Goal: Task Accomplishment & Management: Manage account settings

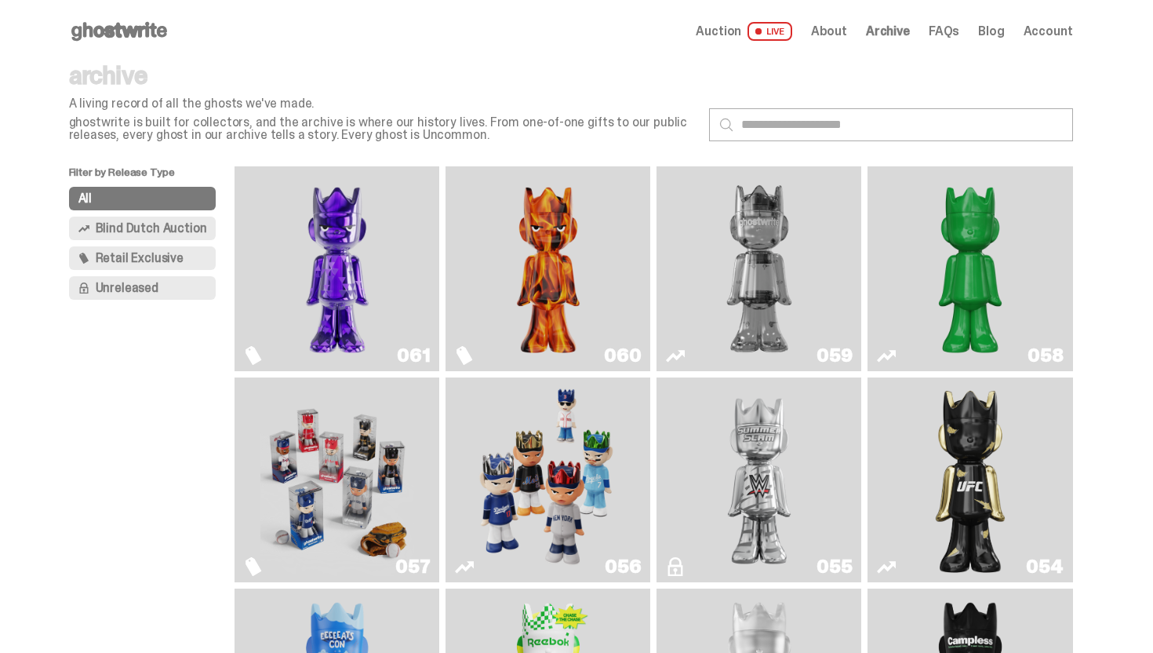
click at [348, 266] on img "Fantasy" at bounding box center [337, 269] width 154 height 192
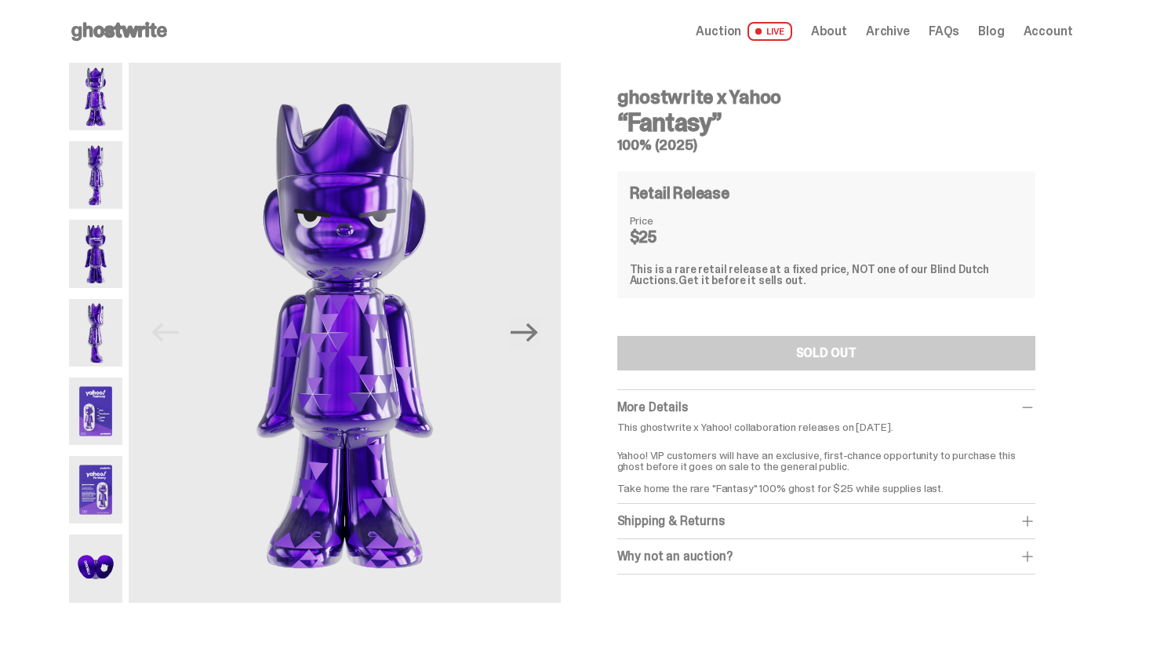
click at [1044, 32] on span "Account" at bounding box center [1048, 31] width 49 height 13
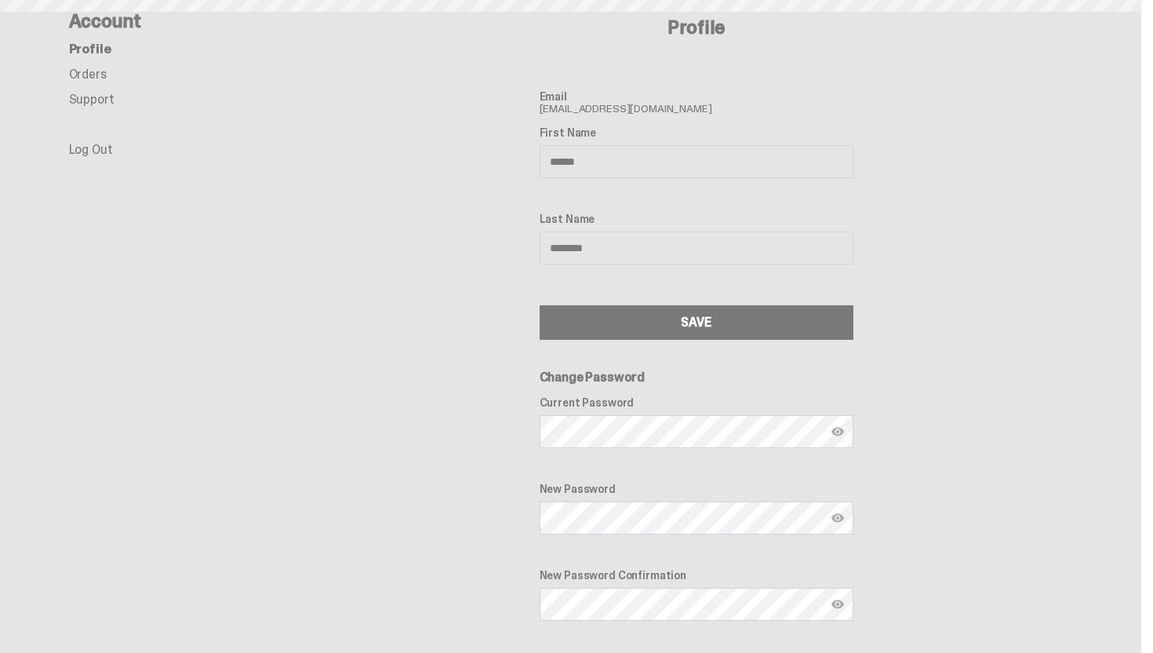
scroll to position [53, 0]
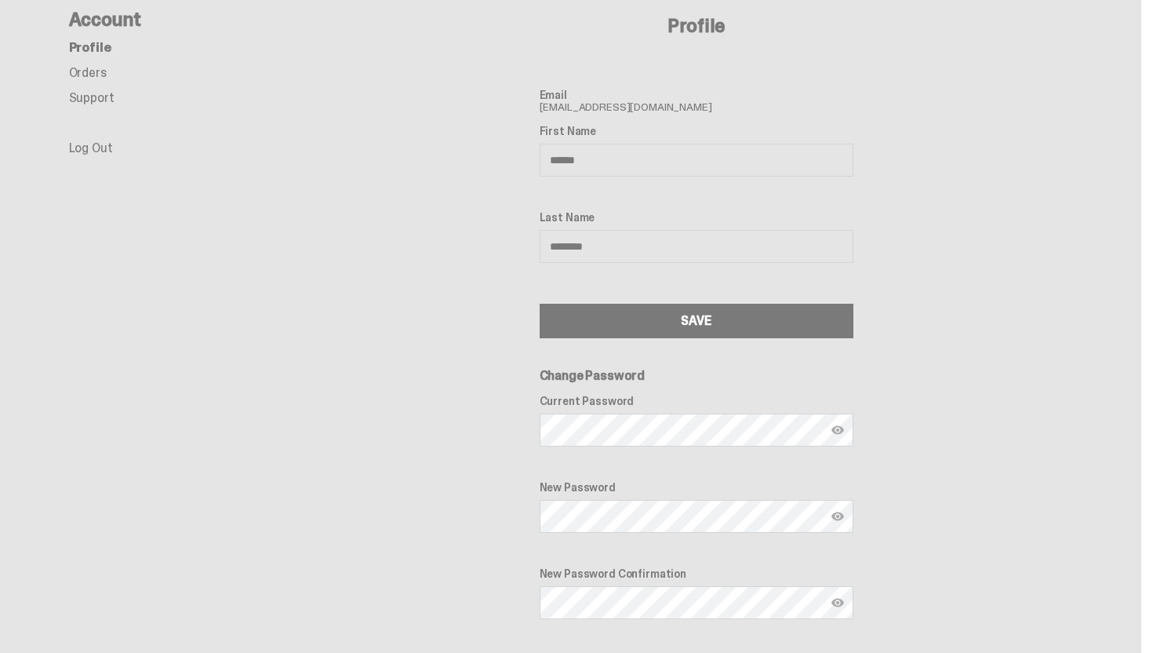
click at [72, 73] on main "Something went wrong! Hang in there while we get back on track Account Profile …" at bounding box center [570, 352] width 1141 height 684
click at [85, 73] on link "Orders" at bounding box center [88, 72] width 38 height 16
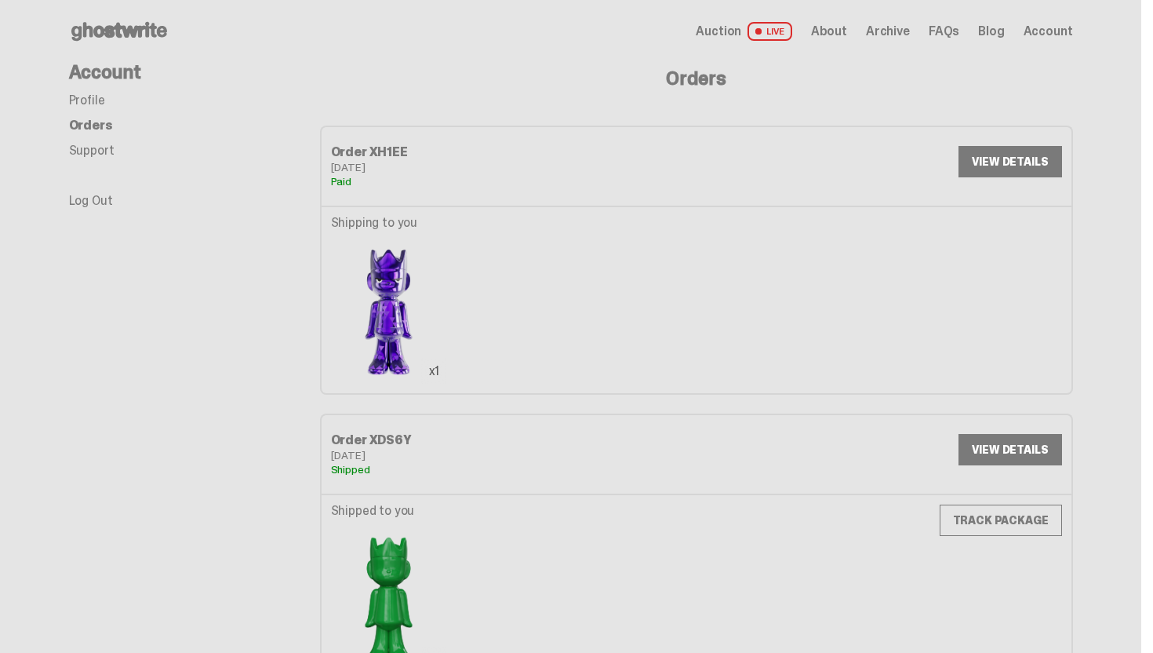
click at [1032, 155] on link "VIEW DETAILS" at bounding box center [1010, 161] width 103 height 31
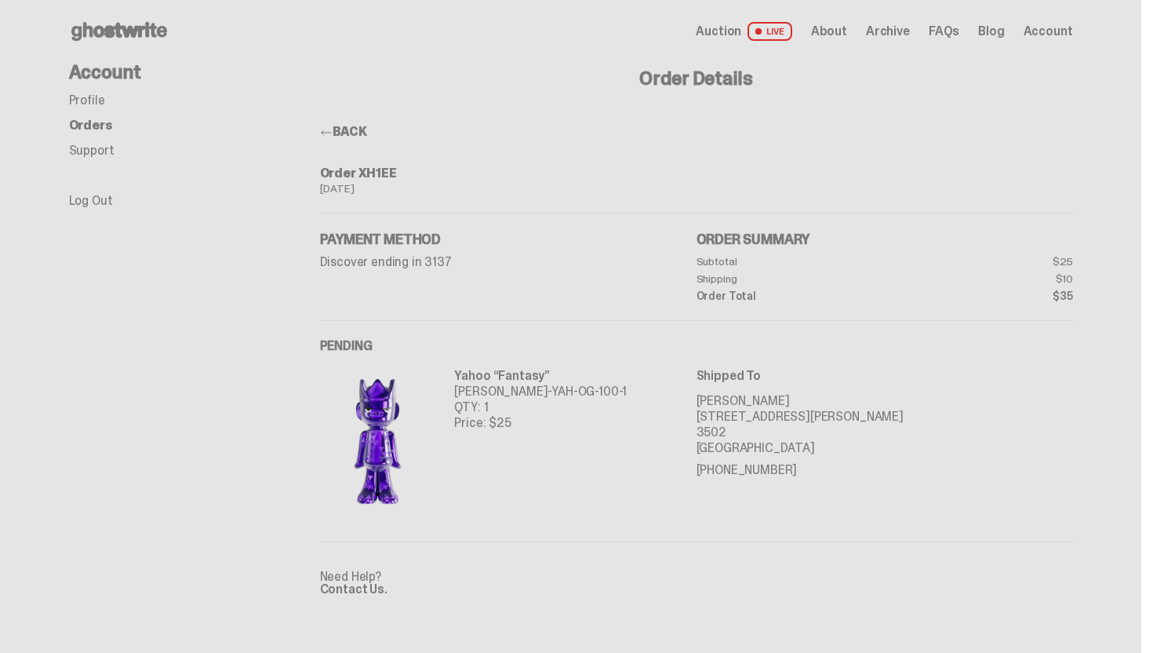
click at [333, 132] on span at bounding box center [326, 132] width 13 height 13
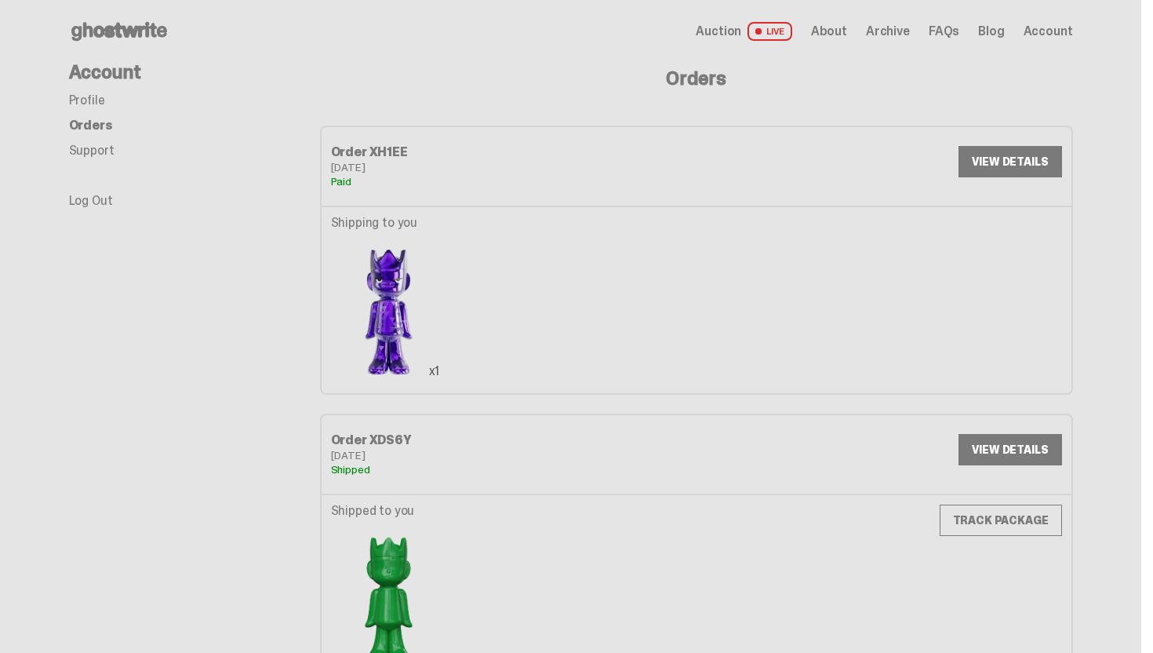
click at [382, 322] on img at bounding box center [389, 310] width 116 height 145
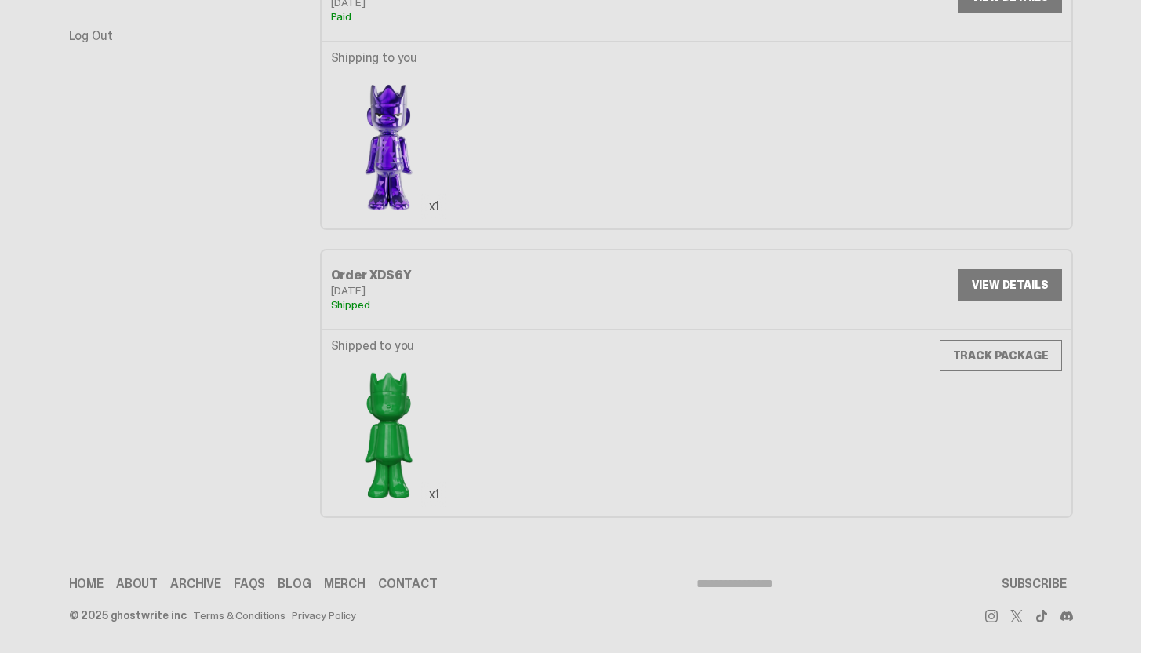
scroll to position [166, 0]
click at [1004, 349] on link "TRACK PACKAGE" at bounding box center [1001, 354] width 122 height 31
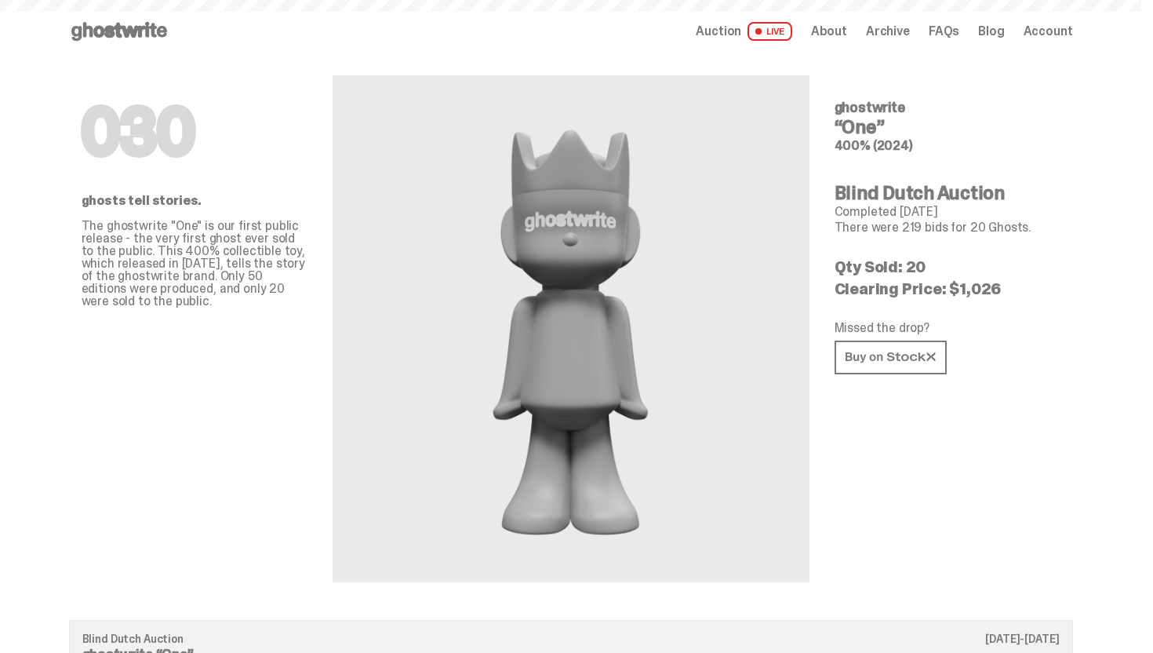
click at [134, 23] on icon at bounding box center [119, 31] width 100 height 25
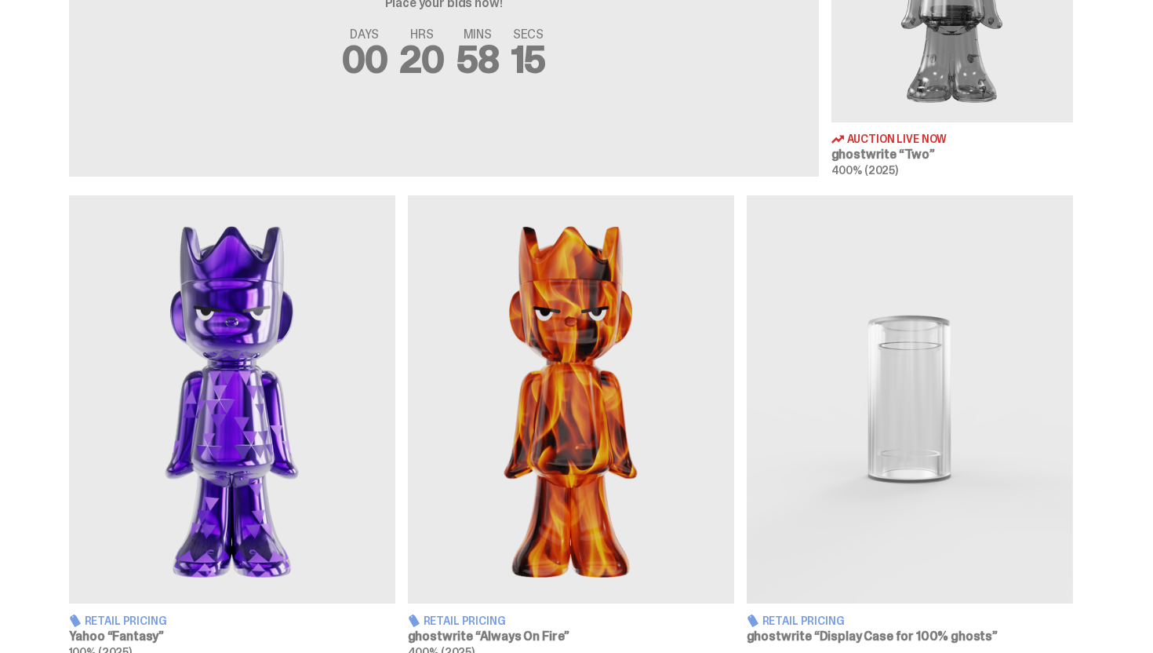
scroll to position [761, 0]
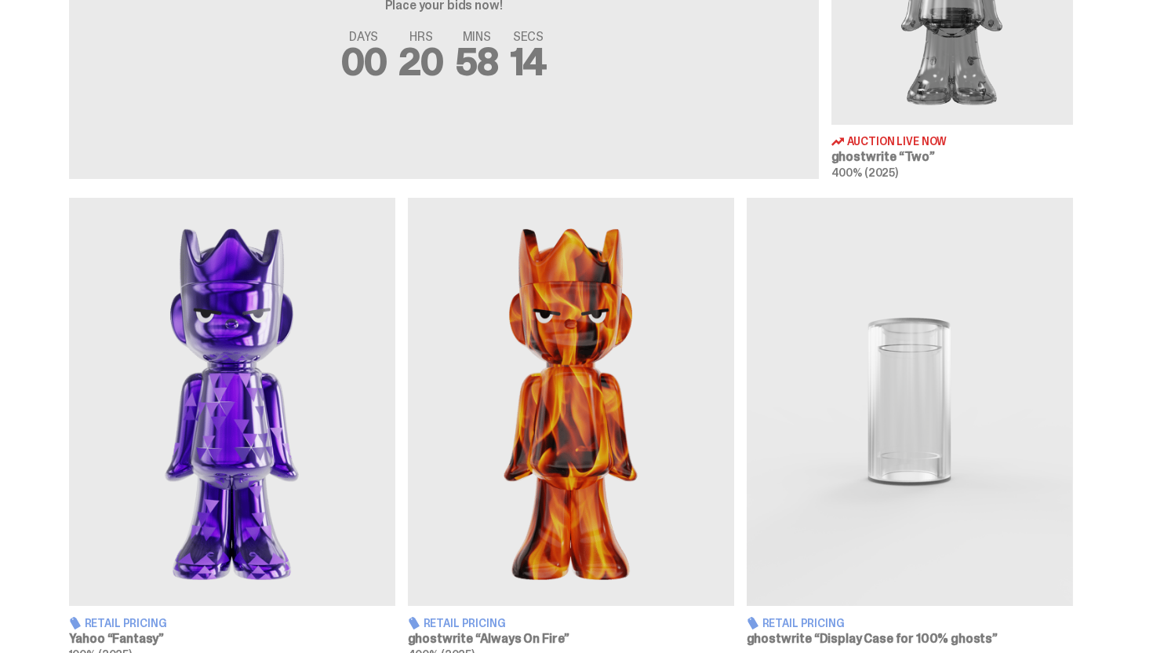
click at [272, 363] on img at bounding box center [232, 402] width 326 height 408
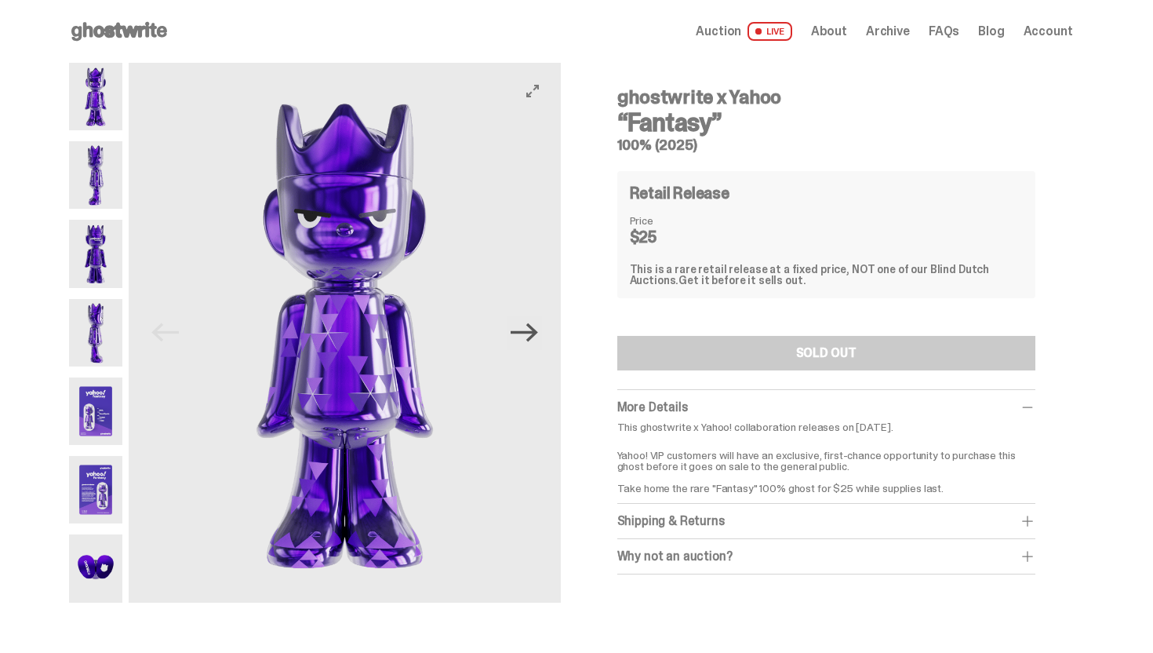
click at [517, 328] on icon "Next" at bounding box center [524, 332] width 27 height 27
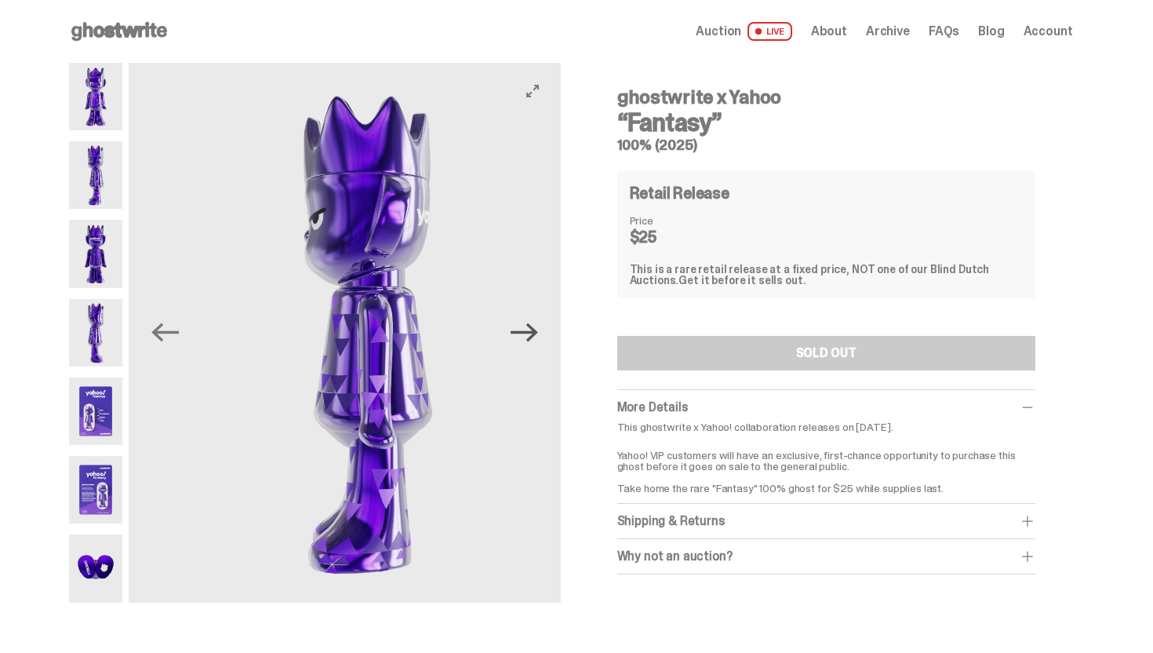
click at [517, 328] on icon "Next" at bounding box center [524, 332] width 27 height 27
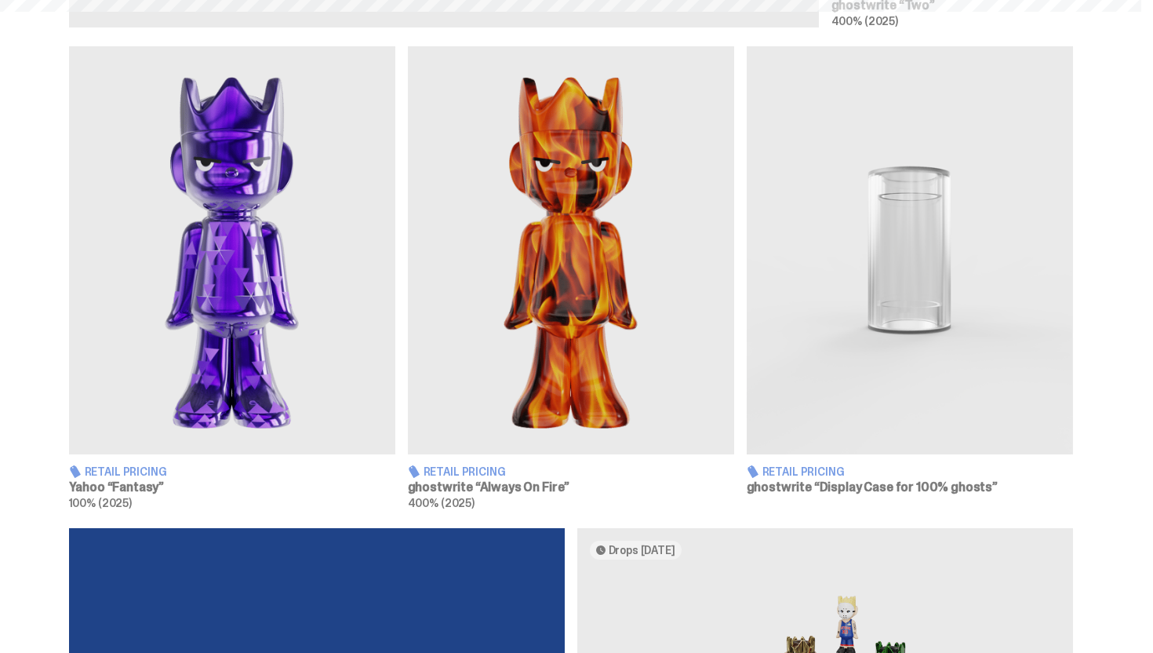
scroll to position [1020, 0]
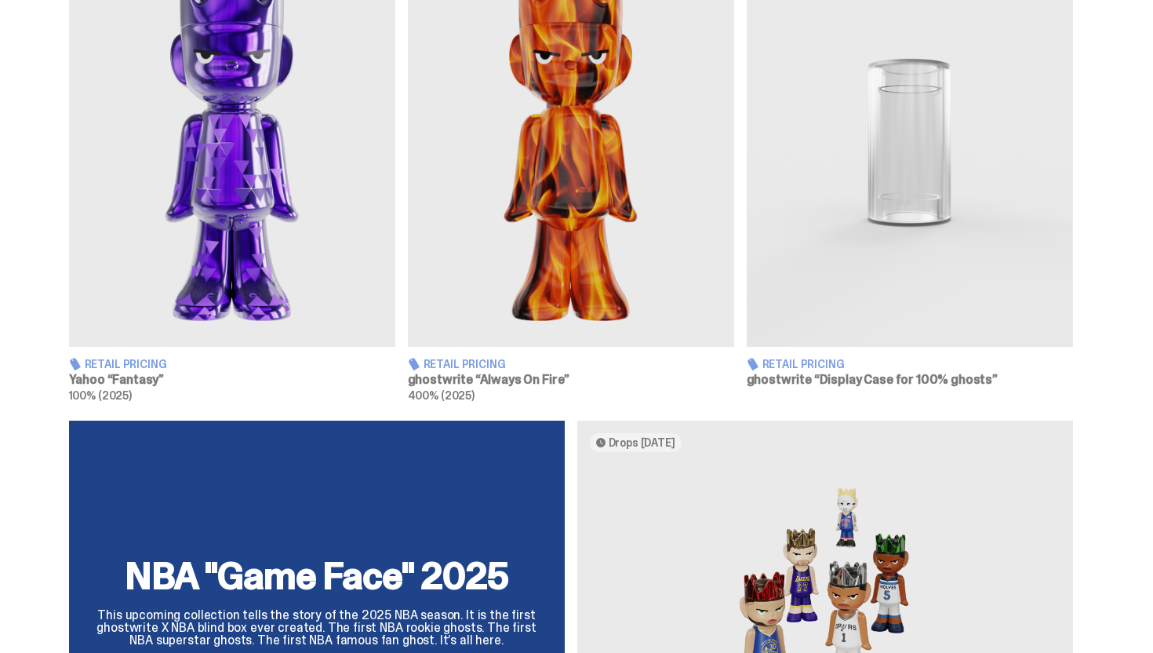
click at [533, 226] on img at bounding box center [571, 143] width 326 height 408
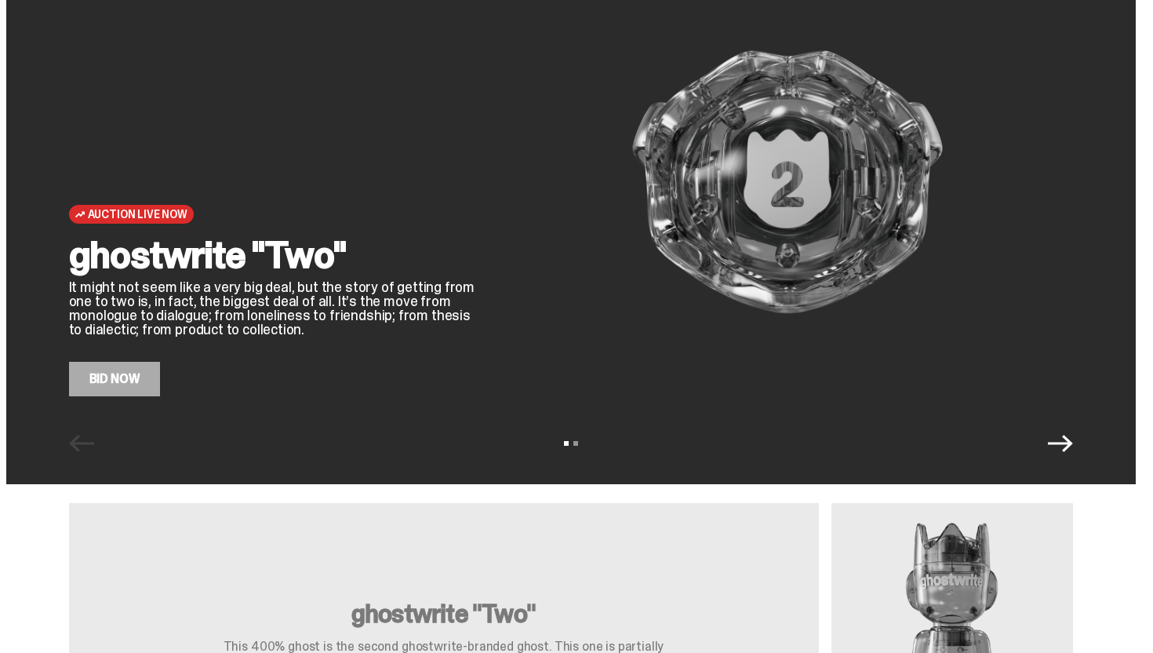
scroll to position [80, 0]
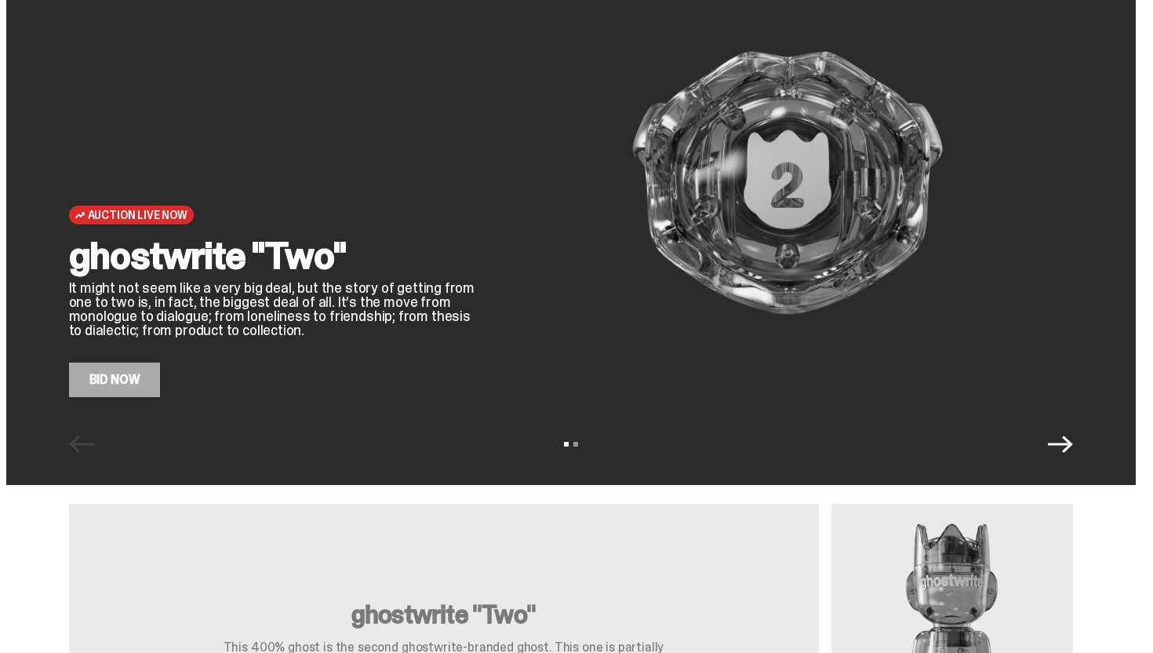
click at [148, 392] on link "Bid Now" at bounding box center [115, 379] width 92 height 35
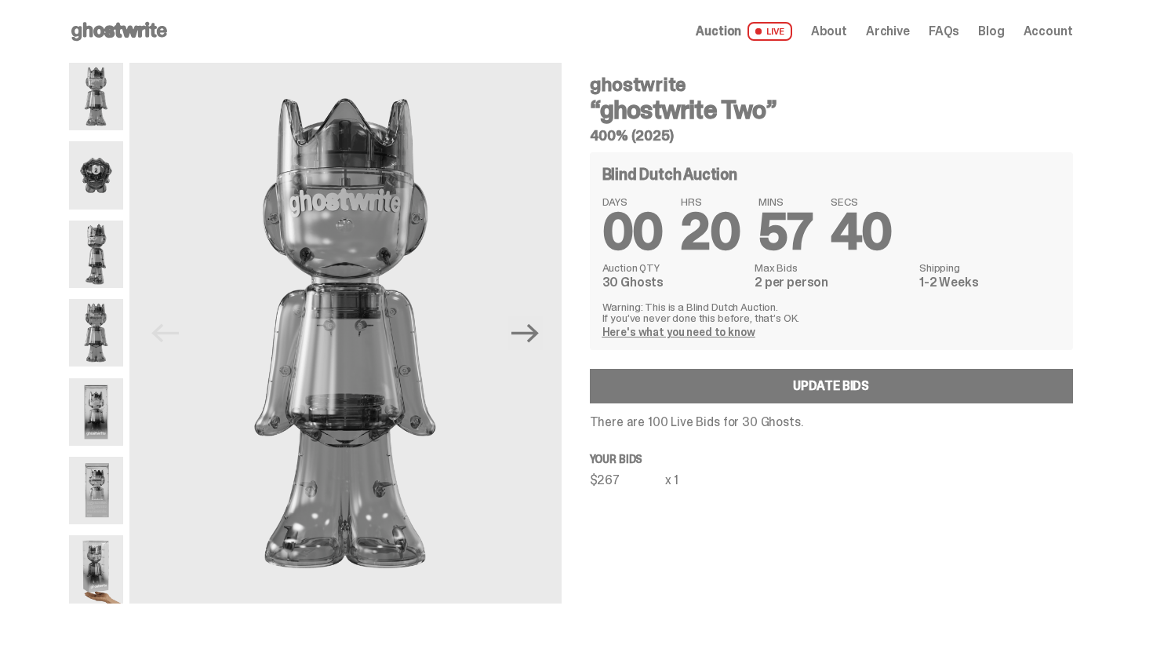
click at [910, 30] on span "Archive" at bounding box center [888, 31] width 44 height 13
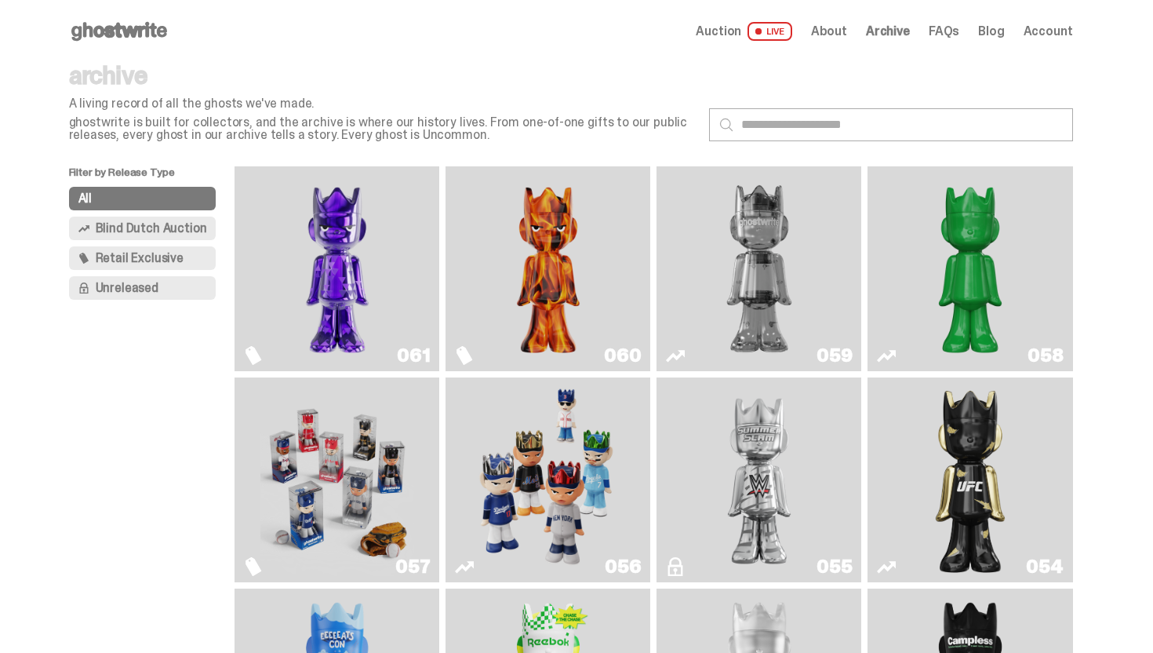
click at [920, 268] on img "Schrödinger's ghost: Sunday Green" at bounding box center [971, 269] width 154 height 192
